Goal: Transaction & Acquisition: Book appointment/travel/reservation

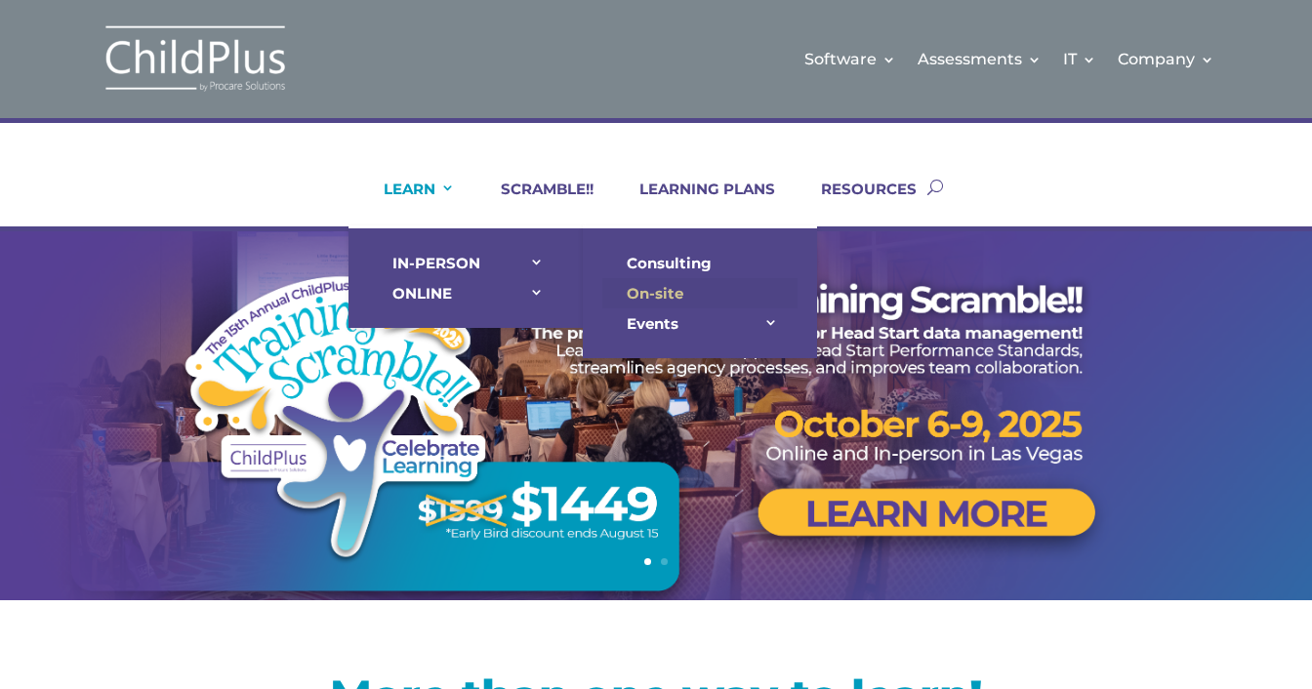
click at [651, 291] on link "On-site" at bounding box center [699, 293] width 195 height 30
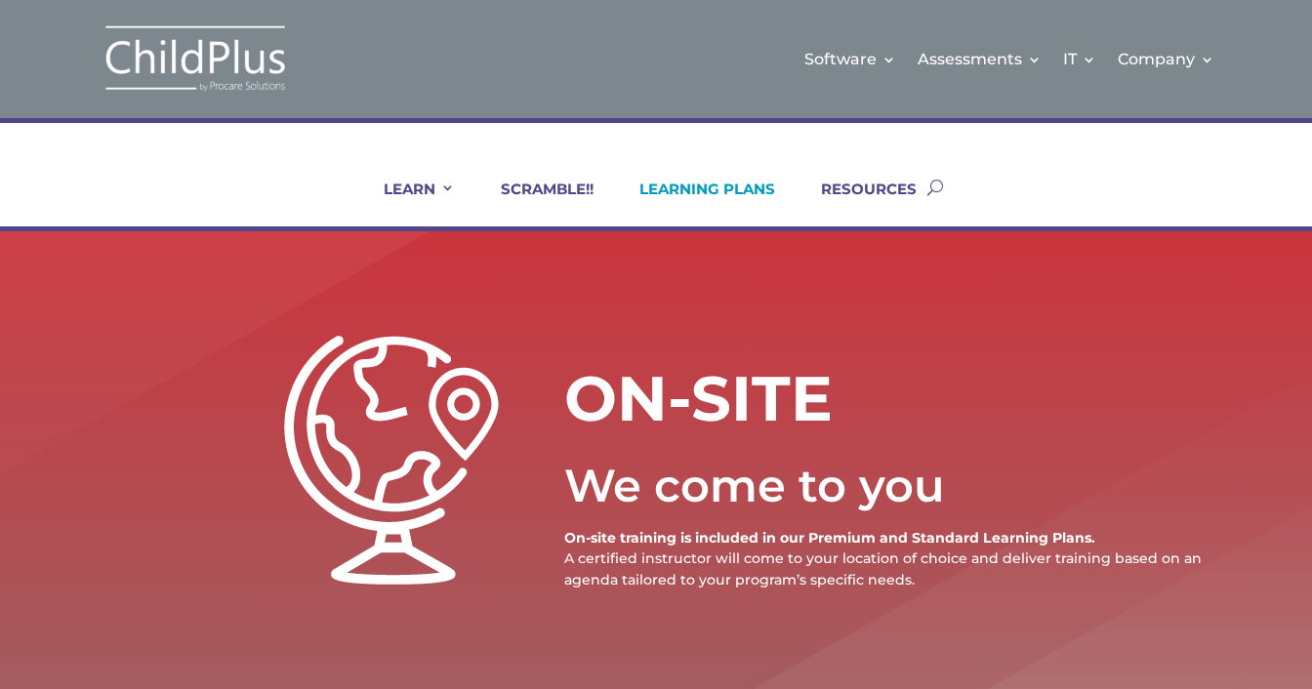
click at [762, 186] on link "LEARNING PLANS" at bounding box center [695, 203] width 160 height 47
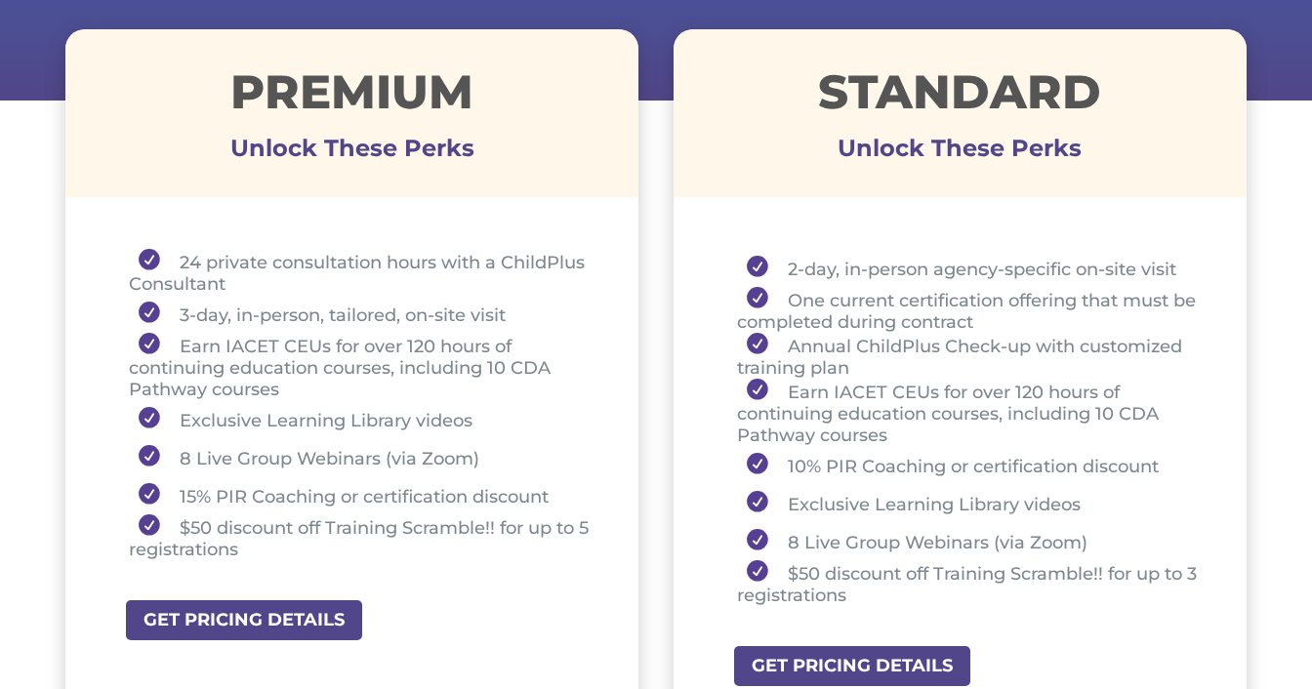
scroll to position [743, 0]
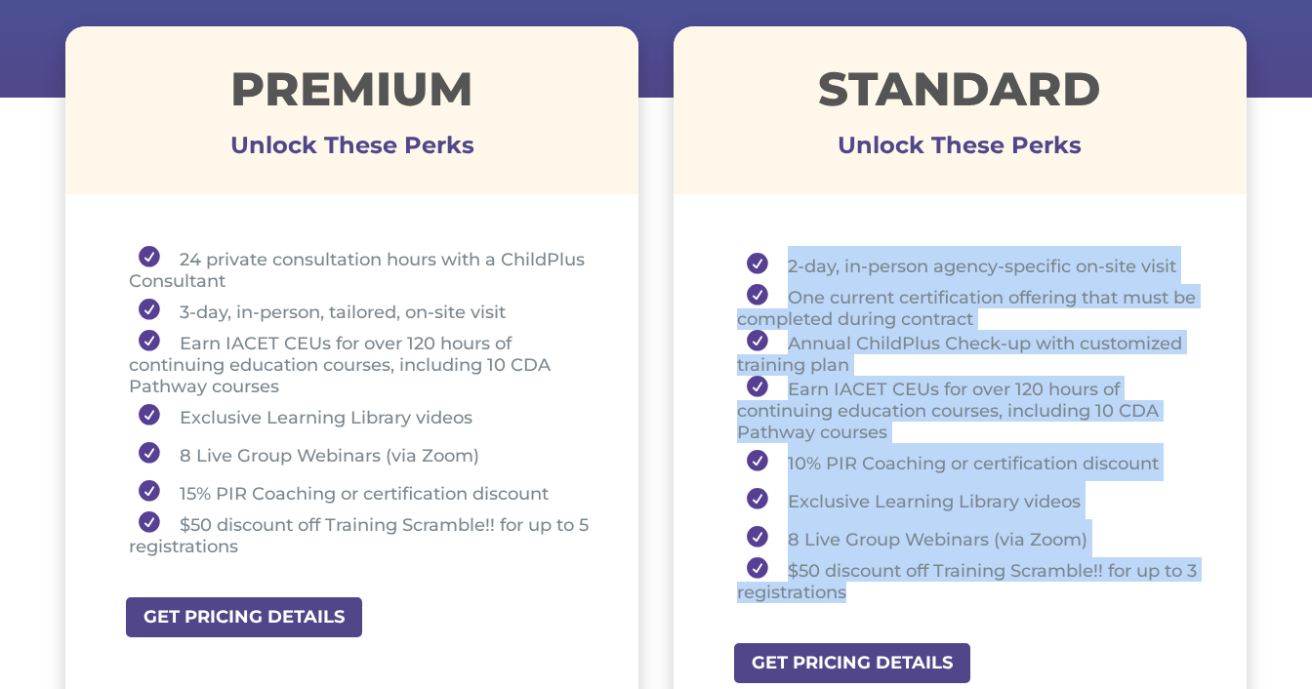
drag, startPoint x: 731, startPoint y: 239, endPoint x: 878, endPoint y: 598, distance: 387.9
click at [878, 598] on div "2-day, in-person agency-specific on-site visit One current certification offeri…" at bounding box center [960, 428] width 573 height 433
copy ul "2-day, in-person agency-specific on-site visit One current certification offeri…"
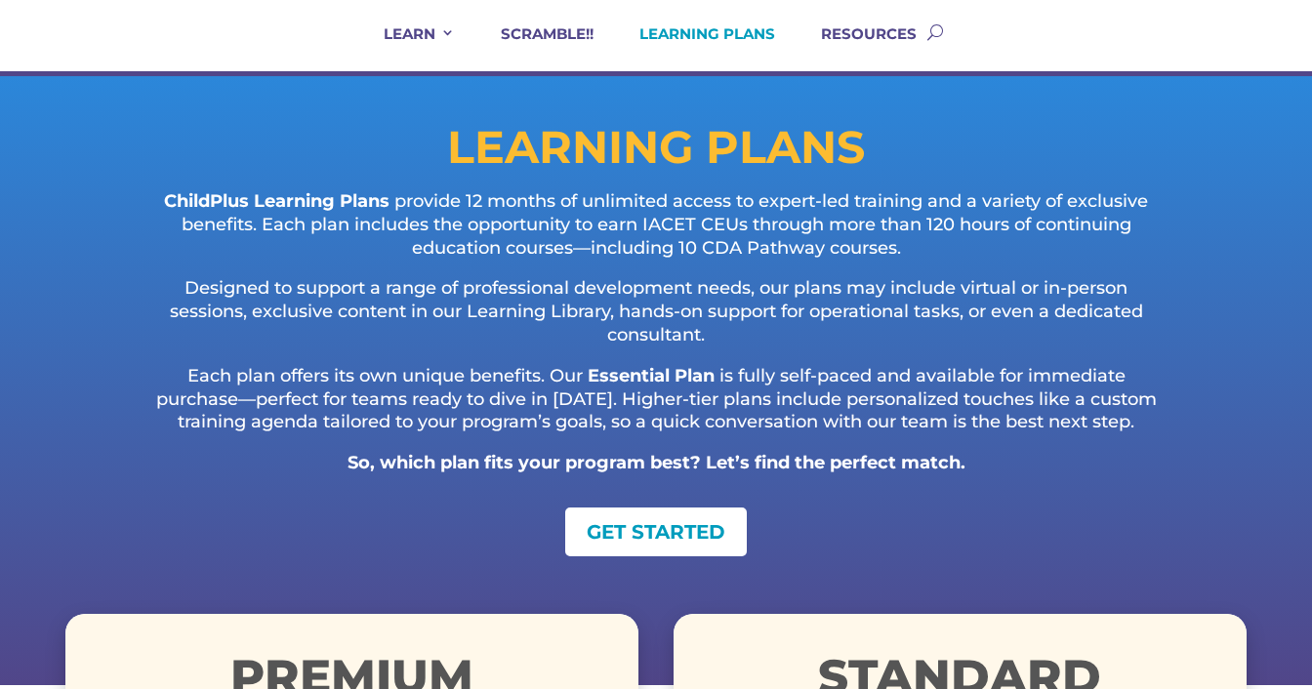
scroll to position [0, 0]
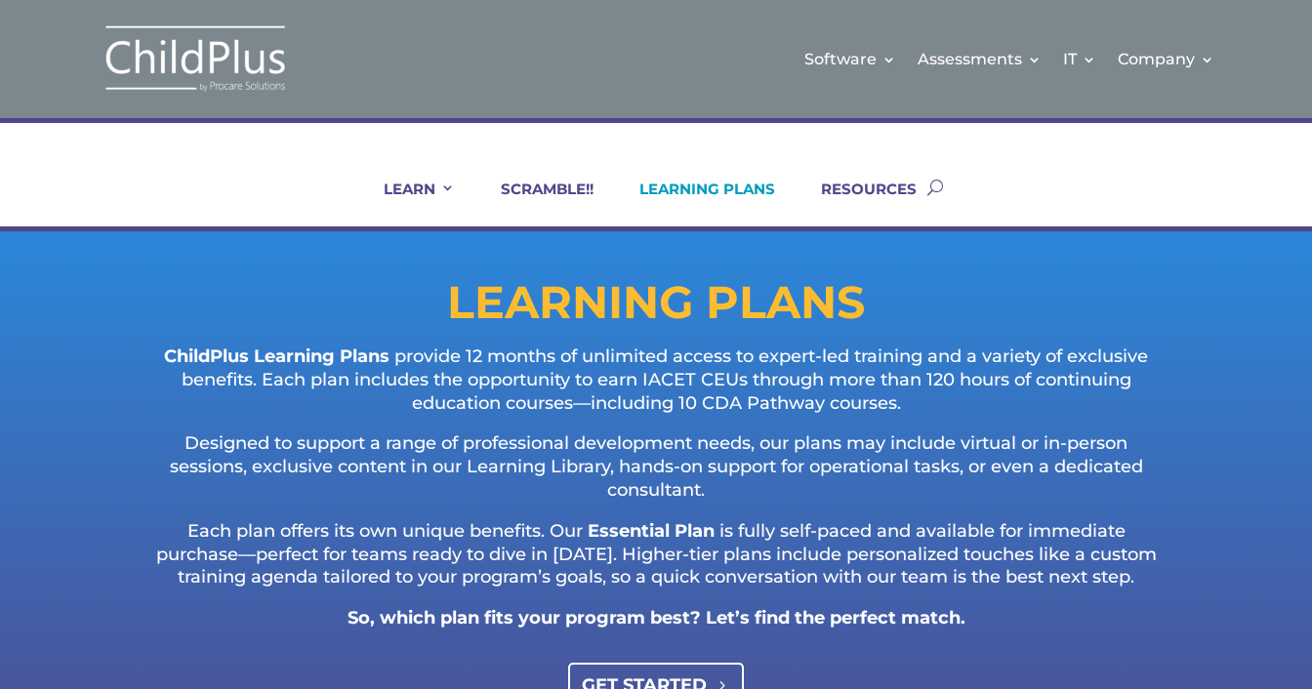
click at [622, 674] on link "GET STARTED" at bounding box center [656, 685] width 177 height 44
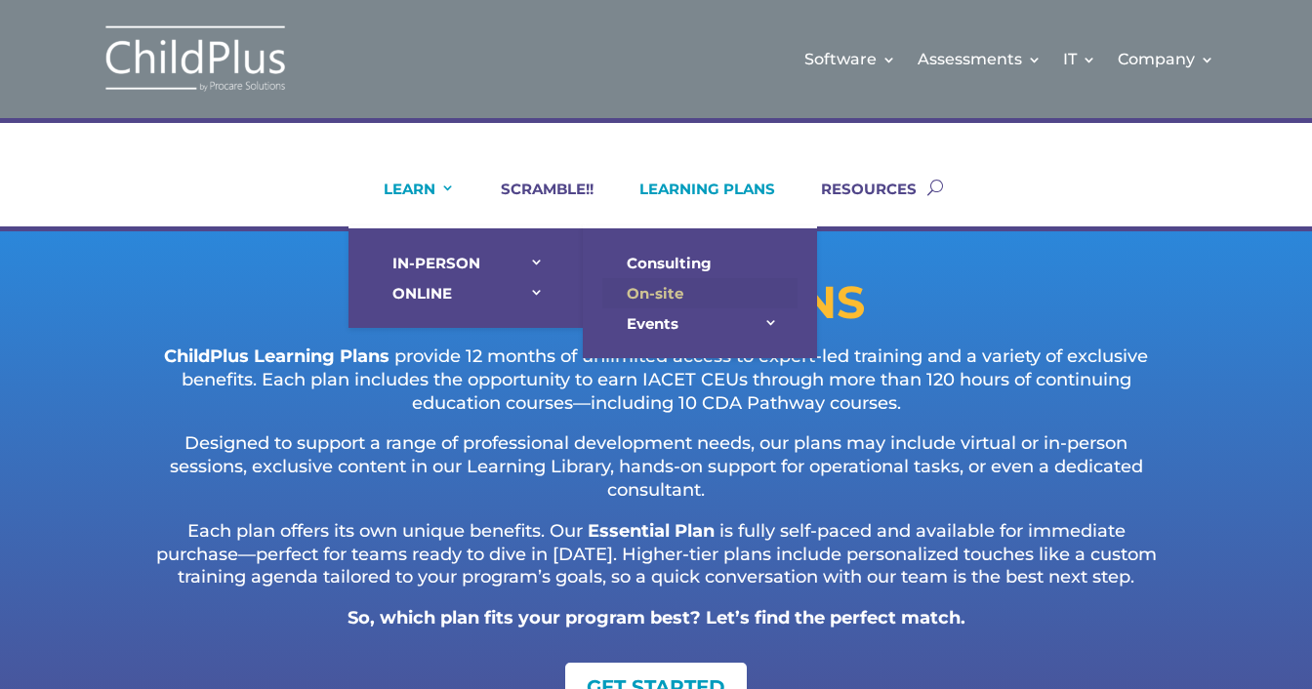
click at [631, 286] on link "On-site" at bounding box center [699, 293] width 195 height 30
click at [633, 296] on link "On-site" at bounding box center [699, 293] width 195 height 30
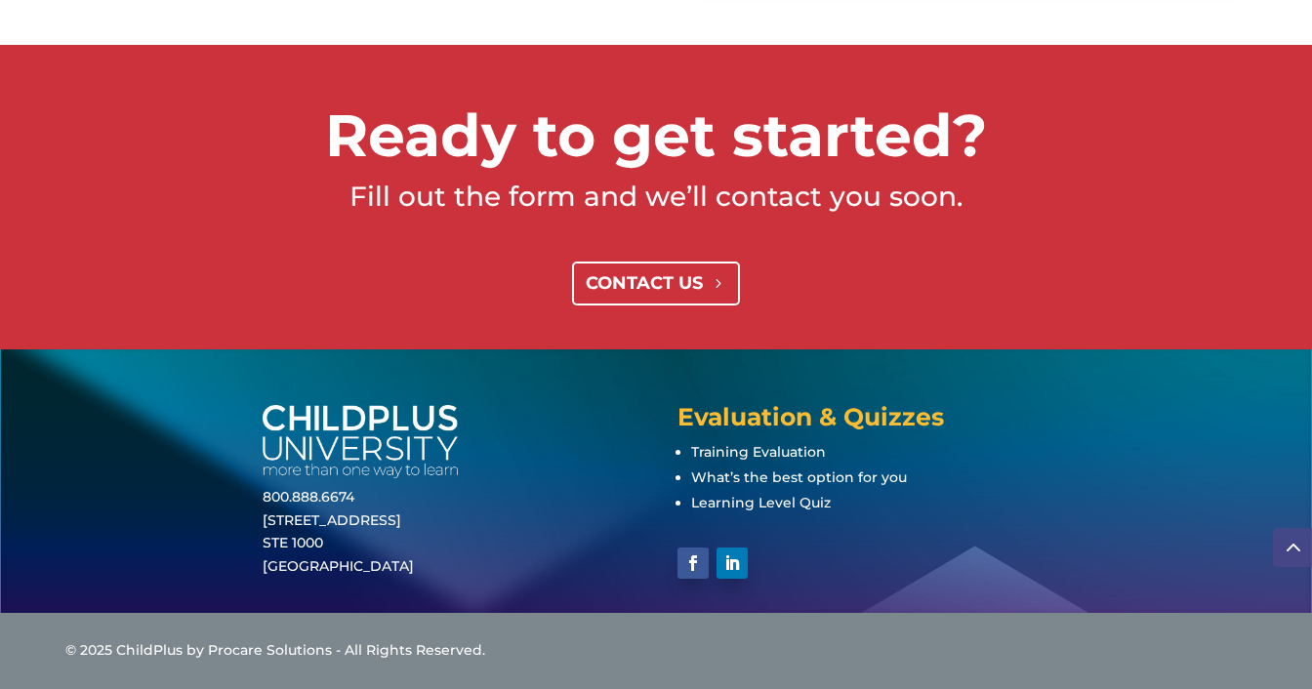
scroll to position [4384, 0]
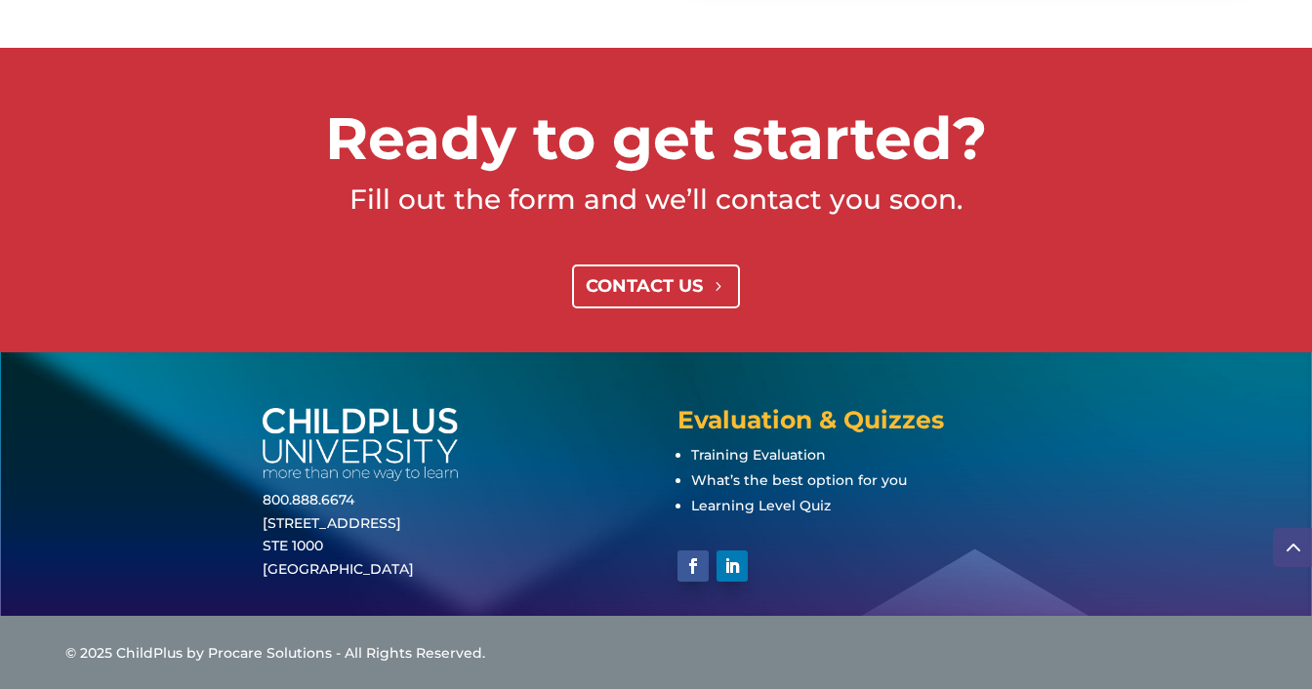
click at [644, 297] on link "CONTACT US" at bounding box center [656, 287] width 169 height 44
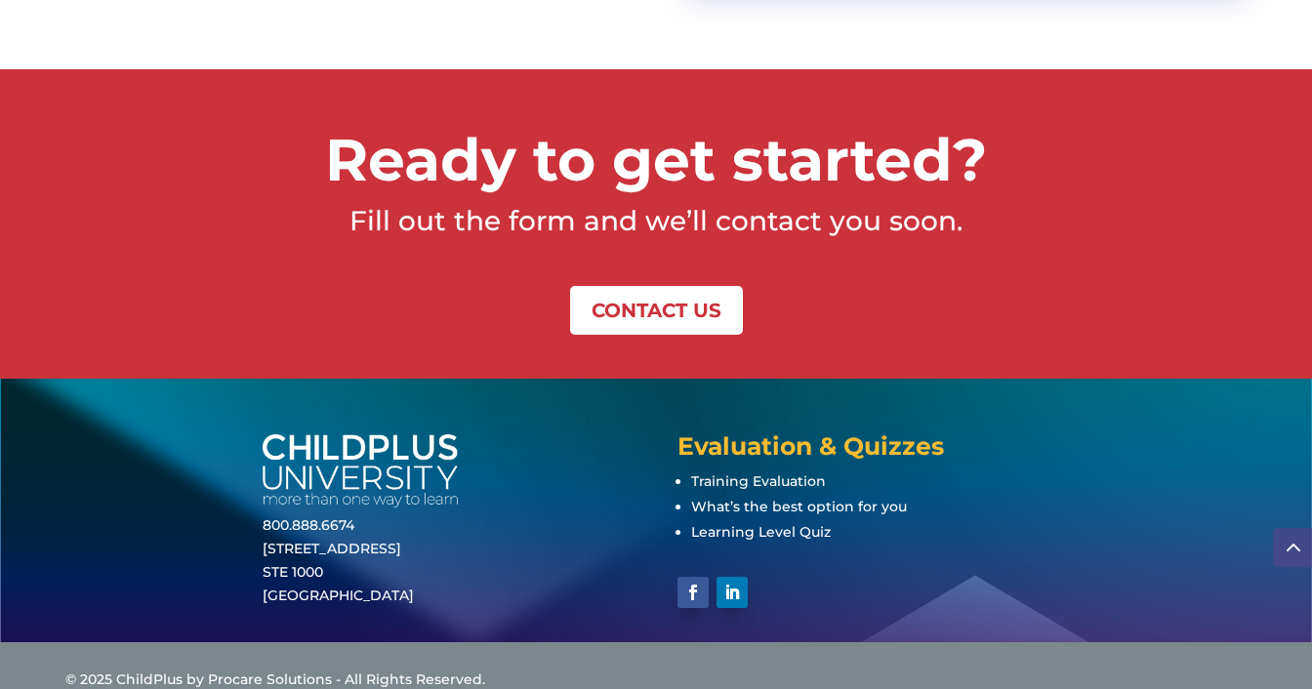
scroll to position [4389, 0]
